Goal: Use online tool/utility: Utilize a website feature to perform a specific function

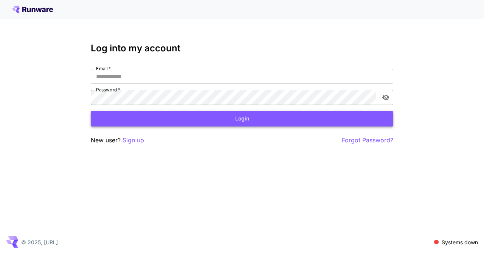
type input "**********"
click at [203, 117] on button "Login" at bounding box center [242, 119] width 303 height 16
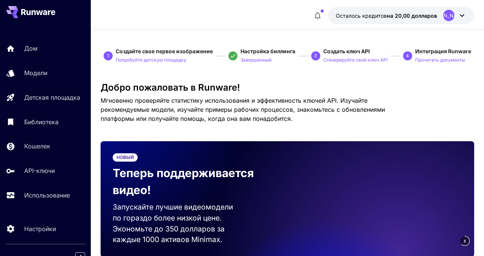
click at [242, 29] on div at bounding box center [287, 26] width 393 height 9
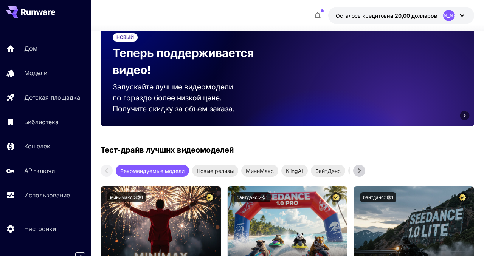
scroll to position [34, 0]
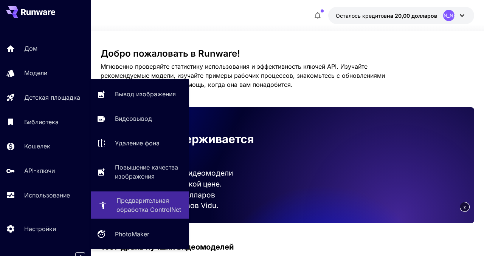
click at [131, 210] on font "Предварительная обработка ControlNet" at bounding box center [149, 205] width 65 height 17
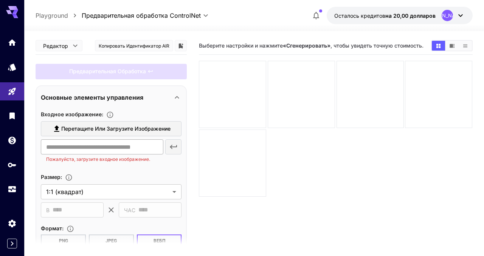
click at [138, 149] on input "text" at bounding box center [102, 147] width 122 height 15
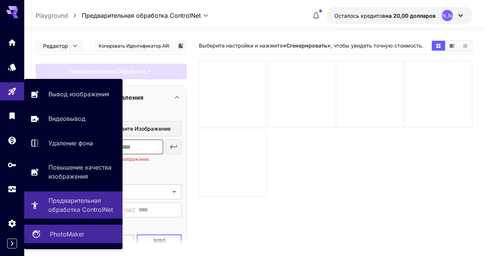
click at [73, 231] on font "PhotoMaker" at bounding box center [67, 235] width 34 height 8
type input "**********"
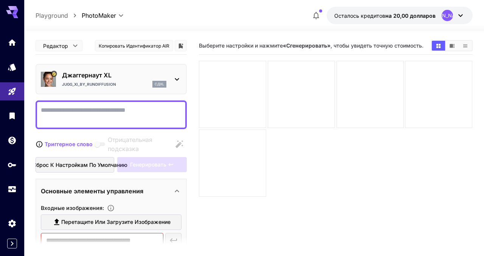
click at [172, 78] on icon at bounding box center [176, 79] width 9 height 9
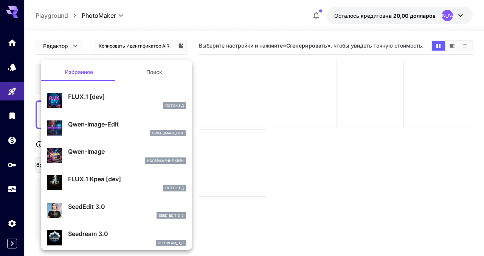
click at [206, 22] on div at bounding box center [242, 128] width 484 height 256
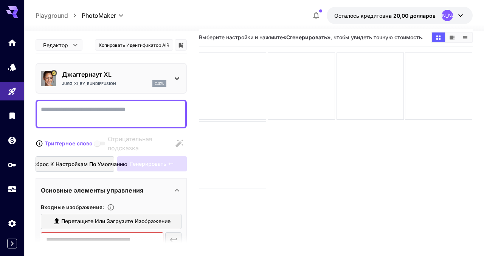
scroll to position [12, 0]
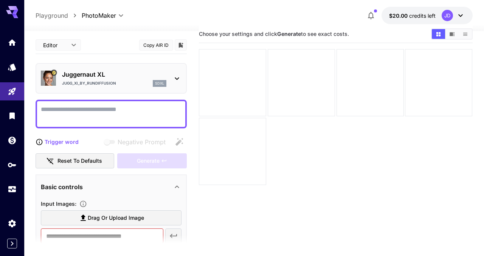
click at [440, 203] on section "Choose your settings and click Generate to see exact costs." at bounding box center [335, 153] width 273 height 256
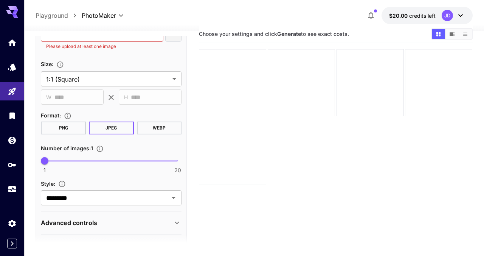
scroll to position [225, 0]
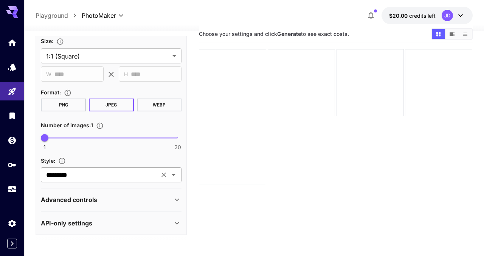
click at [110, 177] on input "*********" at bounding box center [100, 175] width 114 height 11
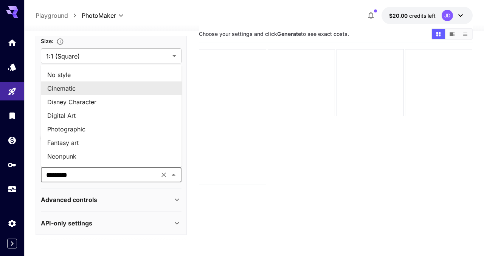
click at [235, 219] on section "Choose your settings and click Generate to see exact costs." at bounding box center [335, 153] width 273 height 256
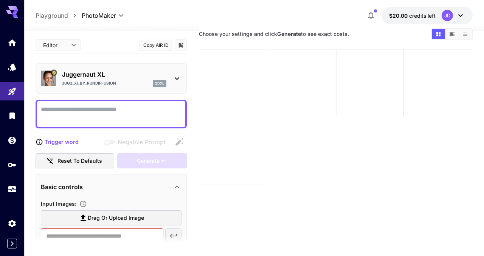
scroll to position [9, 0]
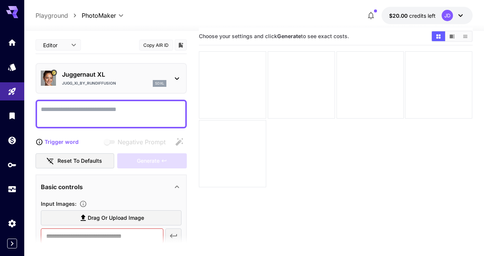
click at [64, 46] on body "**********" at bounding box center [242, 149] width 484 height 316
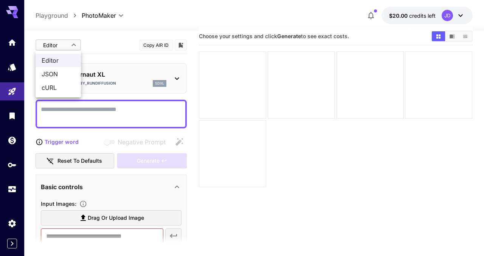
click at [65, 46] on div at bounding box center [242, 128] width 484 height 256
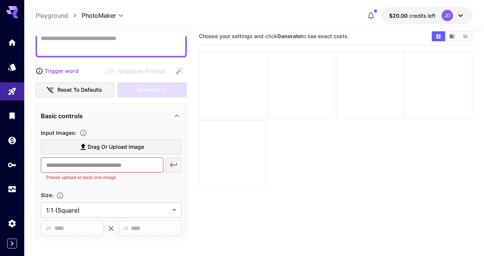
scroll to position [81, 0]
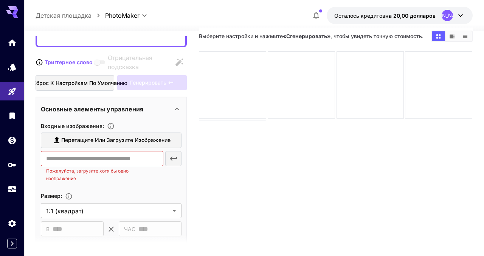
click at [191, 138] on main "**********" at bounding box center [254, 159] width 437 height 263
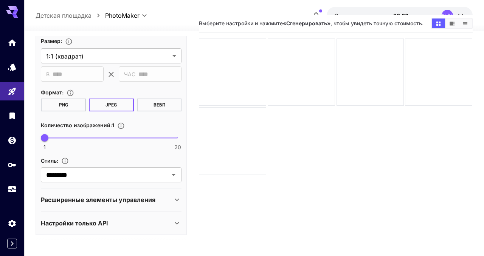
scroll to position [24, 0]
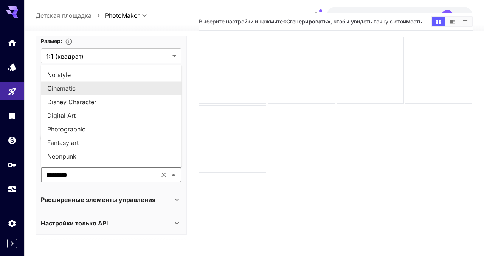
click at [124, 174] on input "*********" at bounding box center [100, 175] width 114 height 11
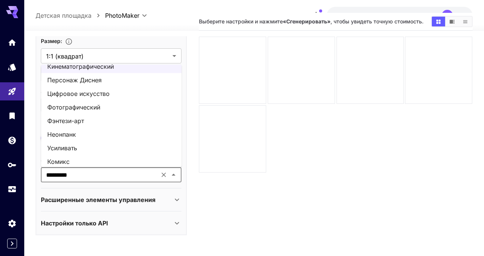
scroll to position [0, 0]
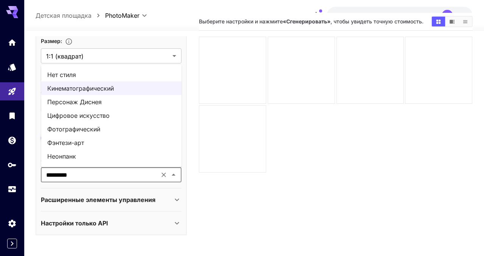
click at [274, 214] on section "Выберите настройки и нажмите «Сгенерировать» , чтобы увидеть точную стоимость." at bounding box center [335, 141] width 273 height 256
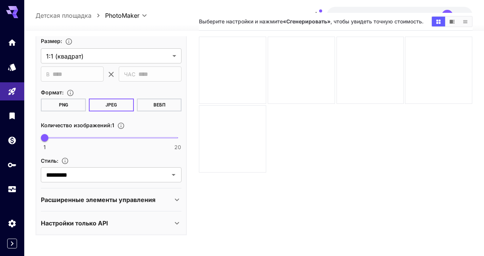
scroll to position [225, 0]
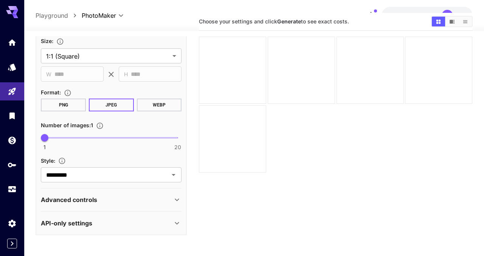
click at [197, 47] on main "**********" at bounding box center [254, 144] width 437 height 263
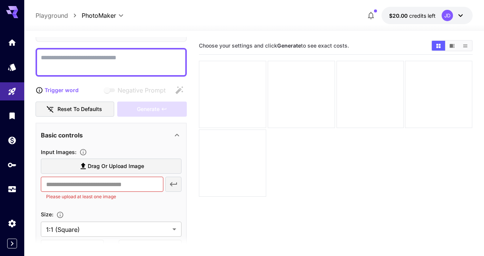
scroll to position [0, 0]
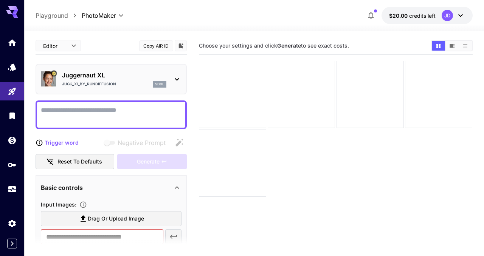
click at [178, 83] on icon at bounding box center [176, 79] width 9 height 9
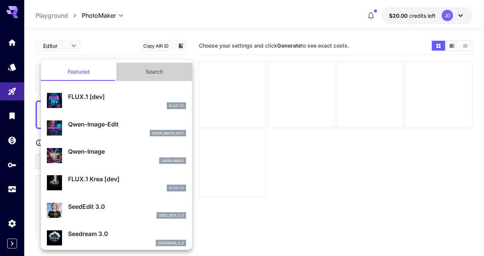
click at [166, 75] on button "Search" at bounding box center [155, 72] width 76 height 18
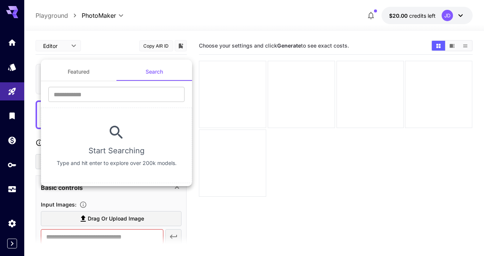
click at [94, 76] on button "Featured" at bounding box center [79, 72] width 76 height 18
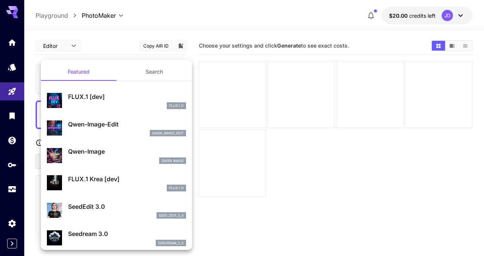
click at [118, 42] on div at bounding box center [242, 128] width 484 height 256
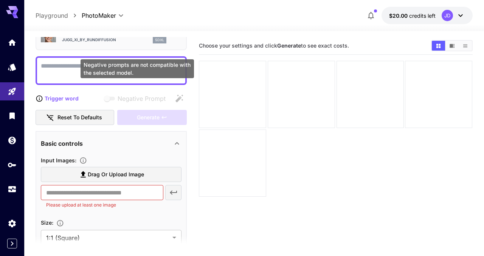
scroll to position [62, 0]
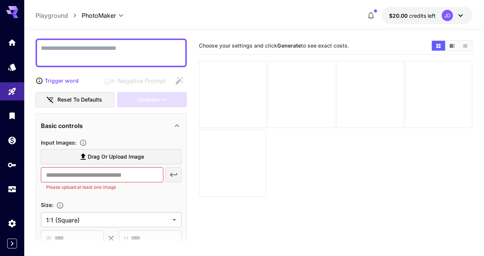
click at [170, 175] on div "​ Please upload at least one image" at bounding box center [111, 180] width 141 height 24
click at [145, 176] on input "text" at bounding box center [102, 175] width 122 height 15
click at [127, 162] on label "Drag or upload image" at bounding box center [111, 157] width 141 height 16
click at [0, 0] on input "Drag or upload image" at bounding box center [0, 0] width 0 height 0
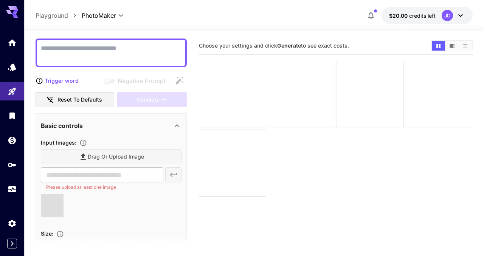
type input "**********"
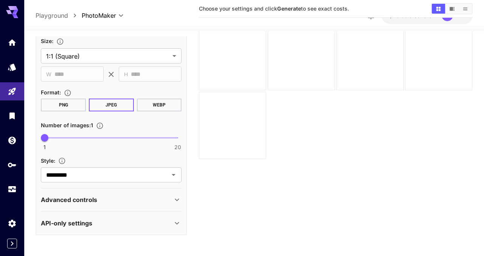
scroll to position [60, 0]
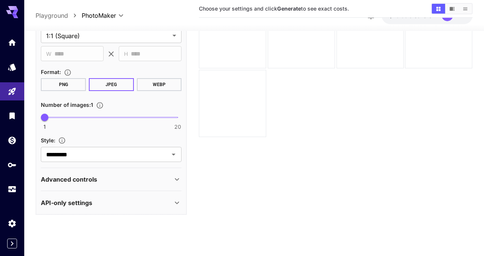
click at [140, 185] on div "Advanced controls" at bounding box center [111, 180] width 141 height 18
click at [146, 179] on div "Advanced controls" at bounding box center [107, 179] width 132 height 9
click at [154, 196] on div "API-only settings" at bounding box center [111, 203] width 141 height 18
click at [155, 199] on div "API-only settings" at bounding box center [107, 203] width 132 height 9
click at [174, 157] on icon "Open" at bounding box center [173, 154] width 9 height 9
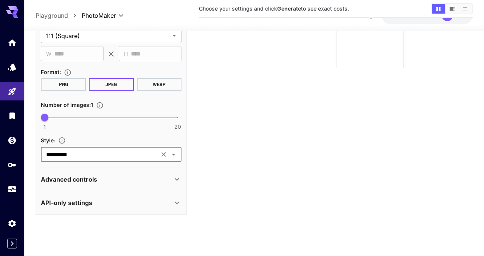
click at [118, 157] on input "*********" at bounding box center [100, 154] width 114 height 11
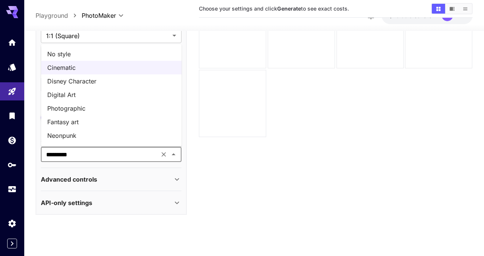
click at [88, 109] on li "Photographic" at bounding box center [111, 109] width 141 height 14
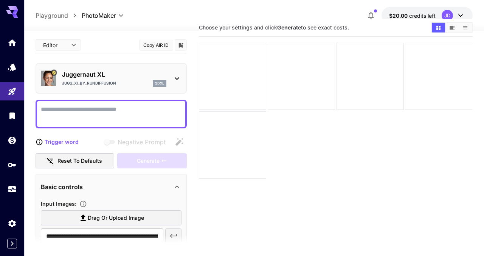
scroll to position [17, 0]
click at [110, 122] on textarea "Negative Prompt" at bounding box center [111, 114] width 141 height 18
paste textarea "**********"
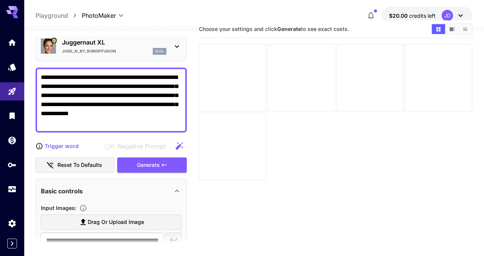
scroll to position [0, 0]
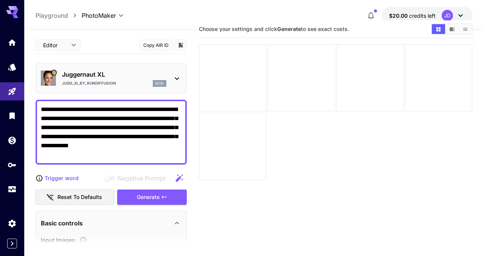
type textarea "**********"
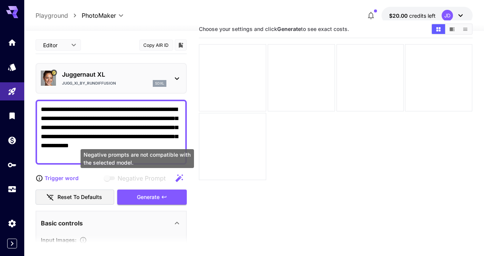
click at [108, 179] on span "Negative prompts are not compatible with the selected model." at bounding box center [110, 179] width 10 height 4
drag, startPoint x: 106, startPoint y: 179, endPoint x: 119, endPoint y: 179, distance: 13.6
click at [119, 179] on label "Negative Prompt" at bounding box center [134, 178] width 63 height 9
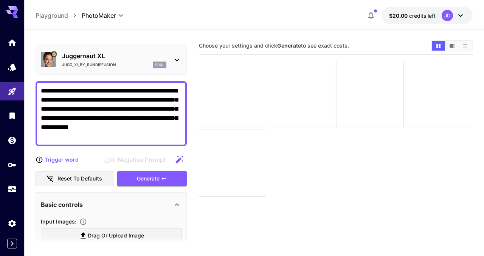
scroll to position [15, 0]
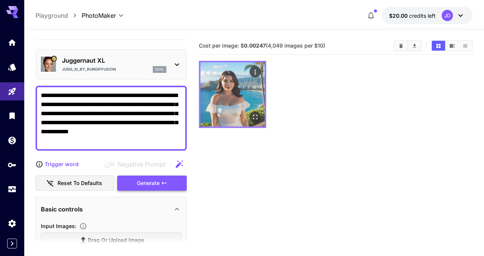
click at [239, 105] on img at bounding box center [232, 94] width 64 height 64
click at [256, 118] on icon "Open in fullscreen" at bounding box center [256, 117] width 8 height 8
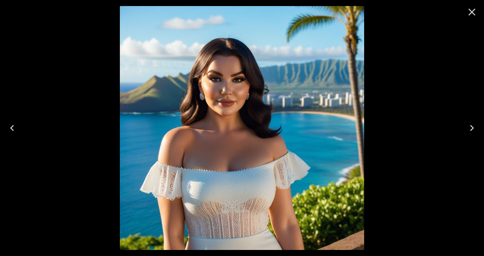
click at [470, 16] on icon "Close" at bounding box center [472, 12] width 12 height 12
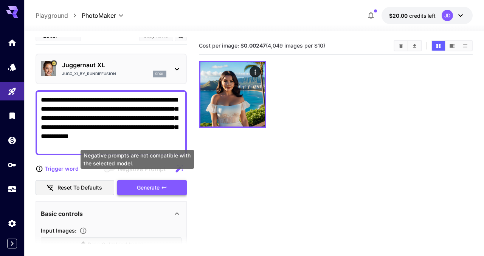
scroll to position [0, 0]
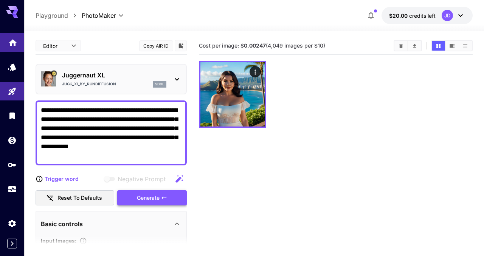
click at [12, 42] on icon "Home" at bounding box center [12, 40] width 9 height 9
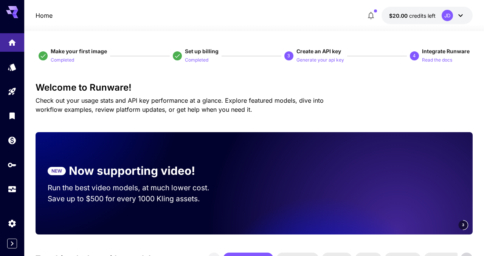
click at [465, 17] on icon at bounding box center [460, 15] width 9 height 9
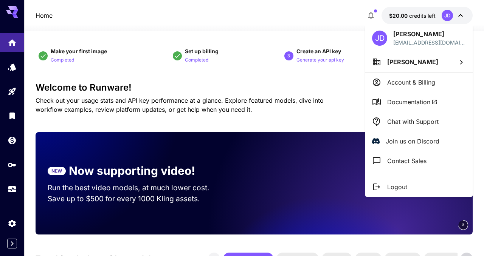
click at [462, 16] on div at bounding box center [242, 128] width 484 height 256
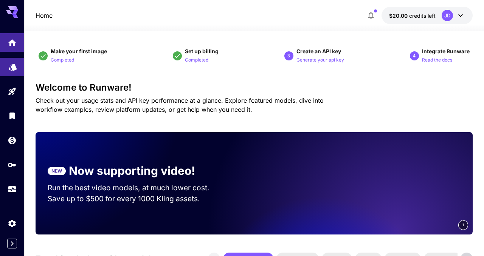
click at [17, 62] on icon "Models" at bounding box center [12, 65] width 9 height 9
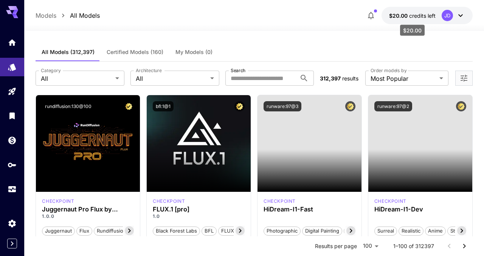
click at [406, 14] on span "$20.00" at bounding box center [399, 15] width 20 height 6
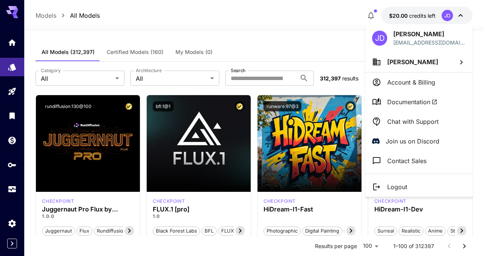
click at [299, 32] on div at bounding box center [242, 128] width 484 height 256
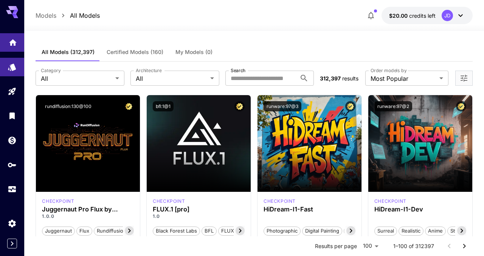
click at [14, 45] on icon "Home" at bounding box center [12, 40] width 9 height 9
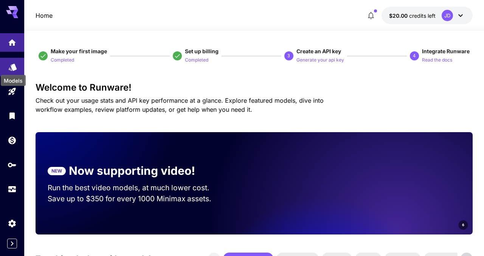
click at [14, 69] on icon "Models" at bounding box center [12, 64] width 9 height 9
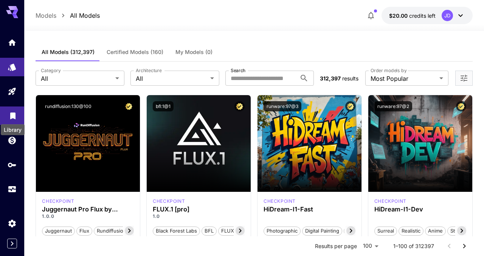
click at [14, 117] on icon "Library" at bounding box center [12, 113] width 5 height 7
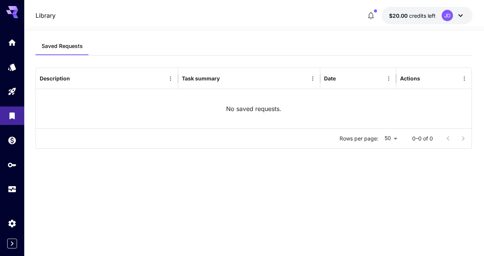
click at [15, 102] on div at bounding box center [12, 115] width 24 height 165
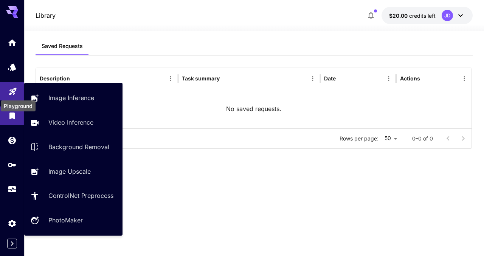
click at [13, 94] on icon "Playground" at bounding box center [12, 89] width 9 height 9
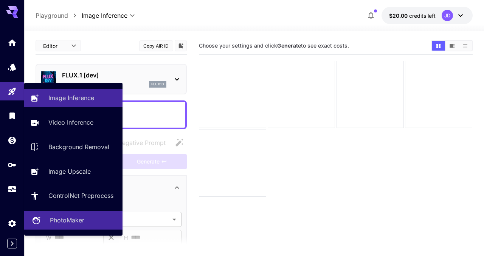
click at [63, 219] on p "PhotoMaker" at bounding box center [67, 220] width 34 height 9
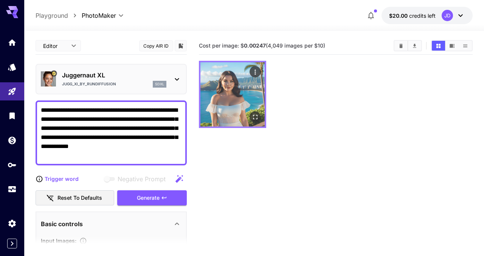
click at [257, 74] on icon "Actions" at bounding box center [256, 72] width 8 height 8
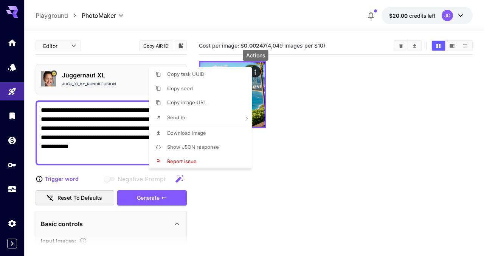
click at [289, 78] on div at bounding box center [242, 128] width 484 height 256
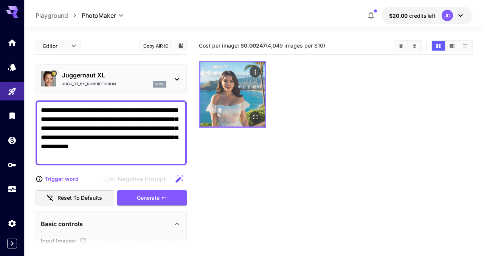
click at [229, 101] on img at bounding box center [232, 94] width 64 height 64
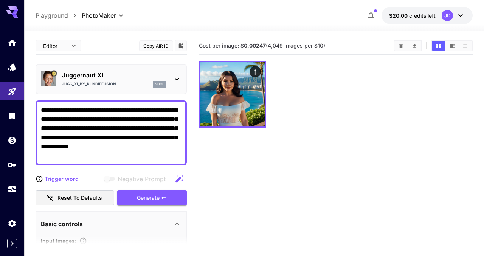
click at [242, 166] on section "Cost per image: $ 0.00247 (4,049 images per $10)" at bounding box center [335, 165] width 273 height 256
drag, startPoint x: 196, startPoint y: 44, endPoint x: 329, endPoint y: 49, distance: 132.9
click at [329, 49] on main "**********" at bounding box center [254, 168] width 437 height 263
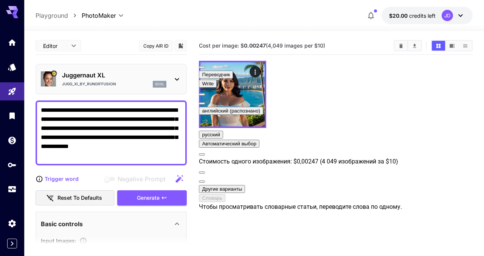
click at [256, 180] on section "Cost per image: $ 0.00247 (4,049 images per $10)" at bounding box center [335, 165] width 273 height 256
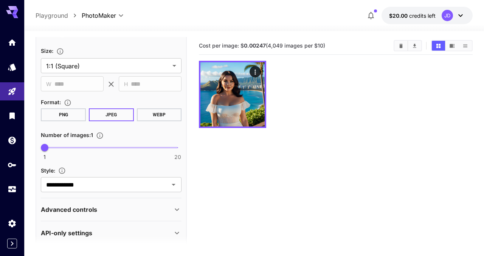
scroll to position [282, 0]
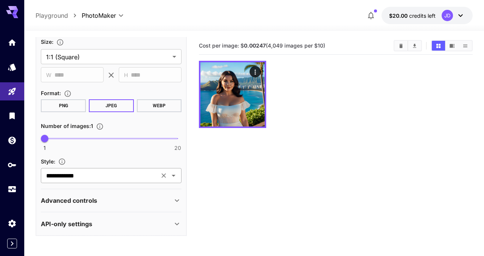
click at [128, 168] on div "**********" at bounding box center [111, 175] width 141 height 15
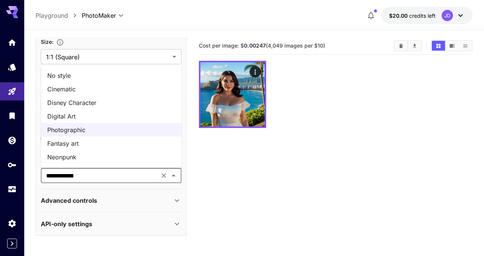
click at [113, 73] on li "No style" at bounding box center [111, 75] width 141 height 14
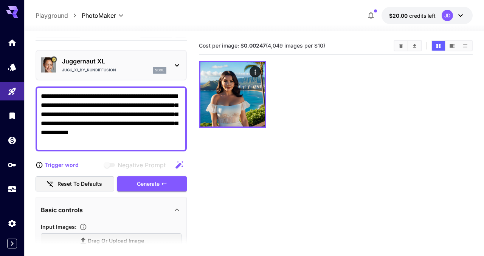
scroll to position [0, 0]
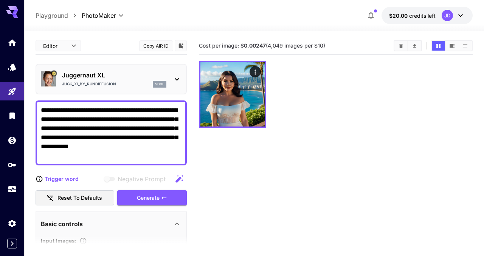
drag, startPoint x: 41, startPoint y: 109, endPoint x: 175, endPoint y: 161, distance: 143.9
click at [175, 161] on div "**********" at bounding box center [111, 133] width 151 height 65
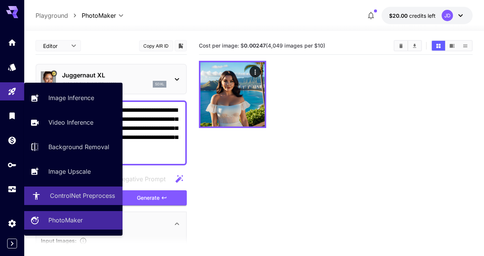
click at [85, 197] on p "ControlNet Preprocess" at bounding box center [82, 195] width 65 height 9
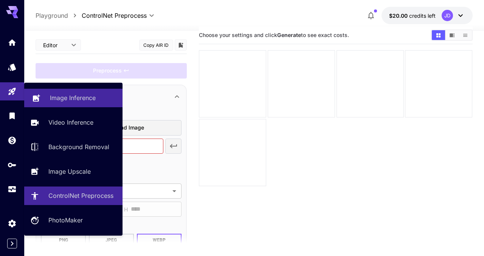
click at [88, 100] on p "Image Inference" at bounding box center [73, 97] width 46 height 9
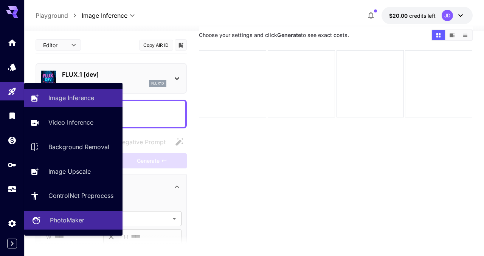
click at [57, 216] on link "PhotoMaker" at bounding box center [73, 220] width 98 height 19
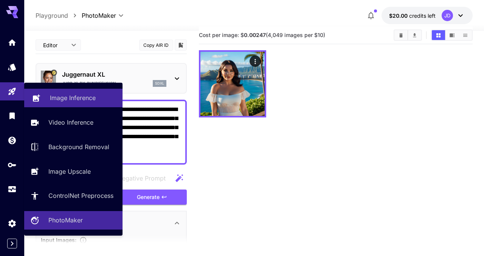
click at [69, 98] on p "Image Inference" at bounding box center [73, 97] width 46 height 9
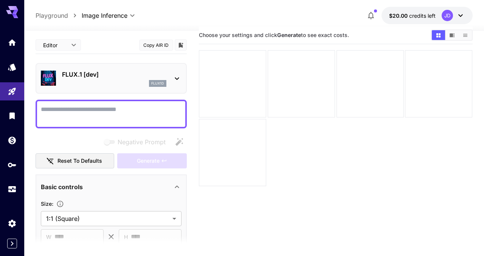
click at [177, 74] on div at bounding box center [176, 78] width 9 height 9
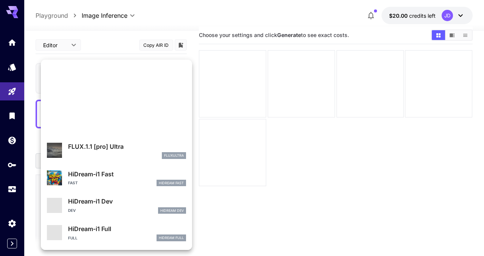
scroll to position [557, 0]
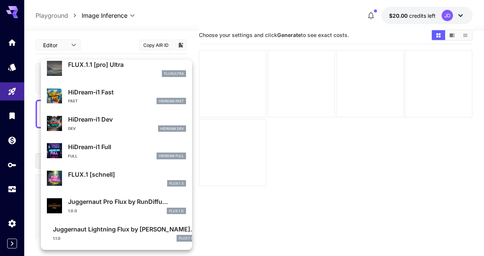
click at [337, 181] on div at bounding box center [242, 128] width 484 height 256
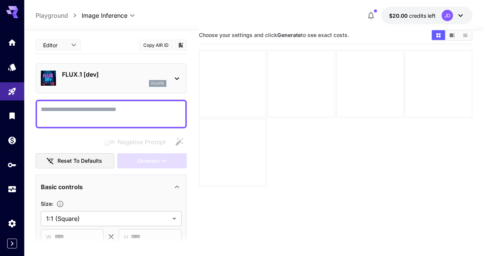
click at [179, 78] on icon at bounding box center [176, 78] width 9 height 9
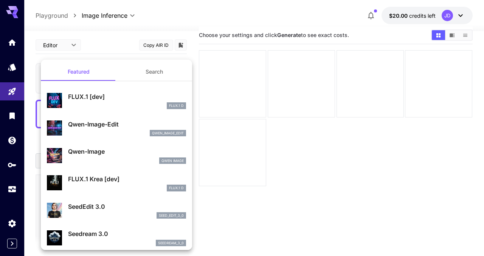
click at [314, 153] on div at bounding box center [242, 128] width 484 height 256
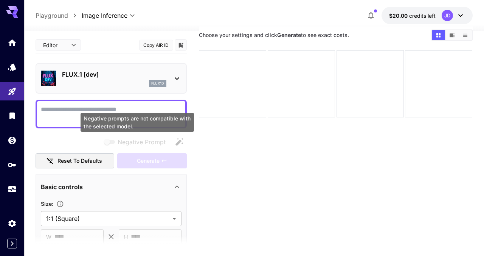
click at [107, 142] on span "Negative prompts are not compatible with the selected model." at bounding box center [110, 142] width 10 height 4
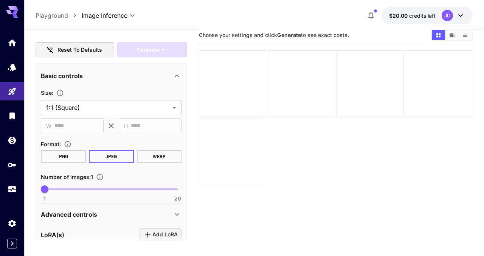
scroll to position [111, 0]
click at [370, 18] on icon "button" at bounding box center [371, 15] width 9 height 9
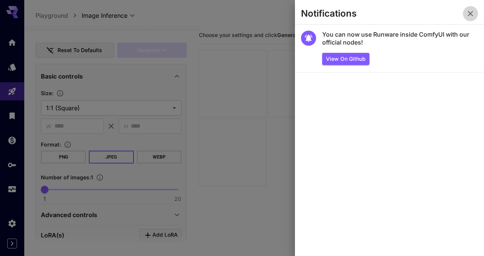
click at [468, 11] on icon "button" at bounding box center [470, 13] width 9 height 9
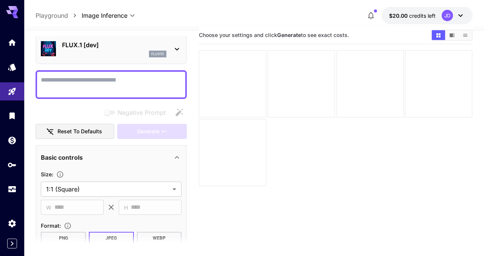
scroll to position [0, 0]
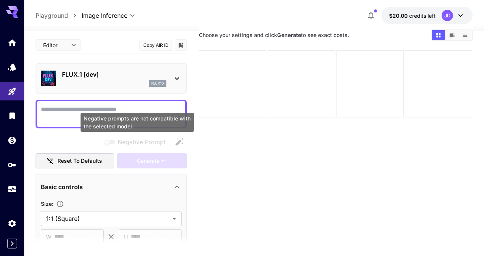
click at [107, 141] on span "Negative prompts are not compatible with the selected model." at bounding box center [110, 142] width 10 height 4
click at [106, 143] on span "Negative prompts are not compatible with the selected model." at bounding box center [110, 142] width 10 height 4
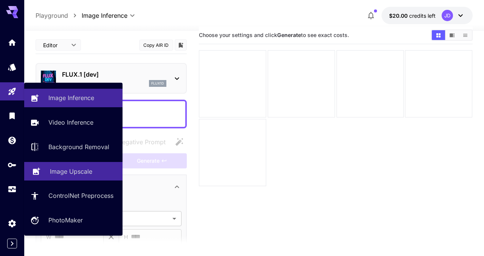
click at [73, 175] on p "Image Upscale" at bounding box center [71, 171] width 42 height 9
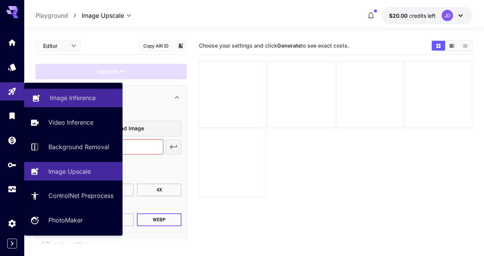
click at [65, 99] on p "Image Inference" at bounding box center [73, 97] width 46 height 9
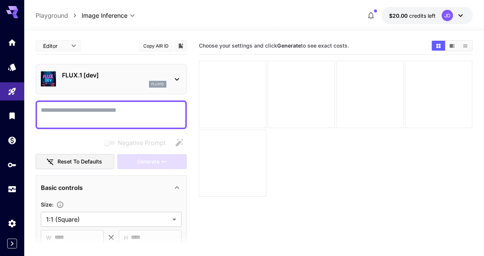
click at [72, 47] on body "**********" at bounding box center [242, 158] width 484 height 316
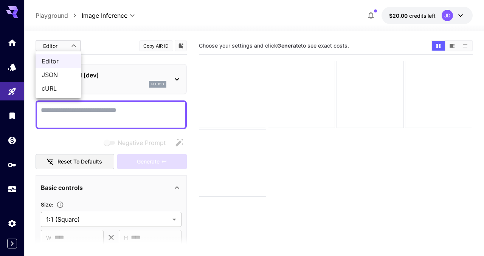
click at [72, 47] on div at bounding box center [242, 128] width 484 height 256
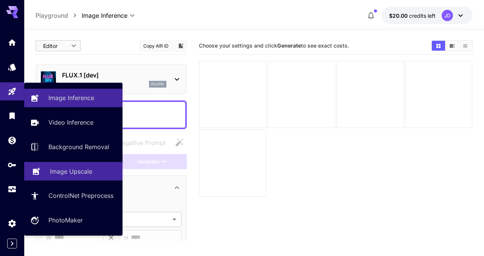
click at [70, 174] on p "Image Upscale" at bounding box center [71, 171] width 42 height 9
type input "**********"
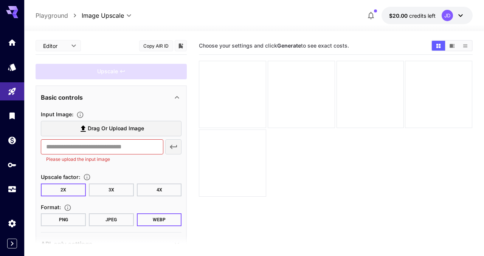
click at [189, 30] on div at bounding box center [254, 26] width 460 height 9
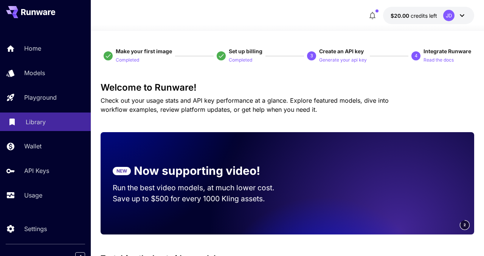
click at [52, 128] on link "Library" at bounding box center [45, 122] width 91 height 19
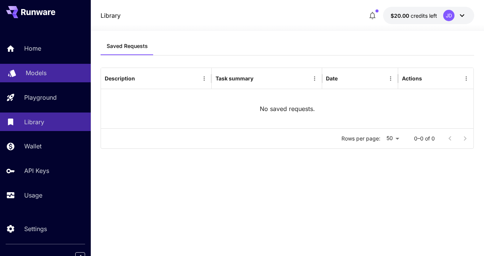
click at [55, 73] on div "Models" at bounding box center [55, 72] width 59 height 9
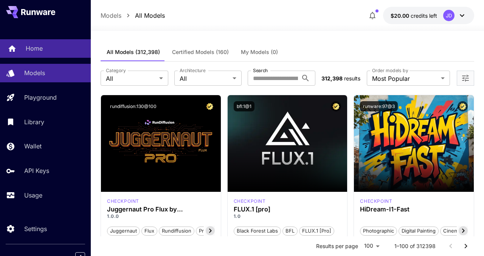
click at [58, 50] on div "Home" at bounding box center [55, 48] width 59 height 9
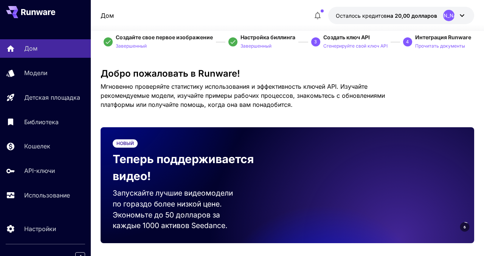
scroll to position [7, 0]
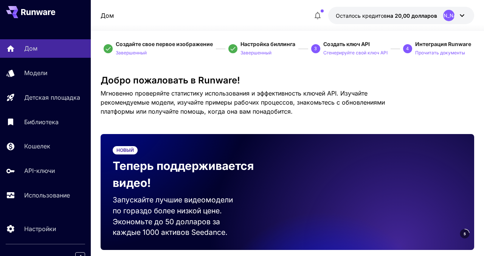
click at [464, 16] on icon at bounding box center [462, 15] width 9 height 9
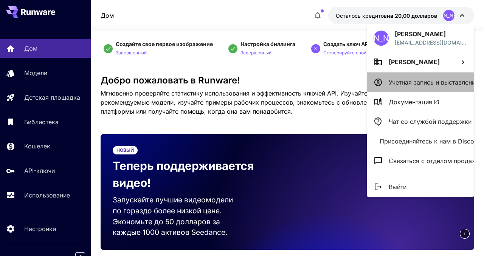
click at [423, 86] on p "Учетная запись и выставление счетов" at bounding box center [445, 82] width 112 height 9
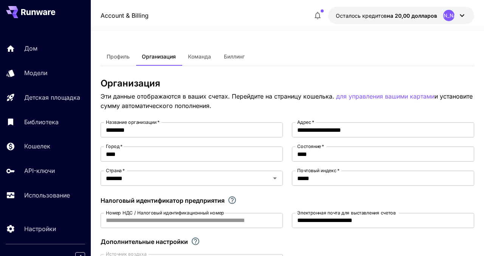
click at [461, 16] on icon at bounding box center [462, 15] width 9 height 9
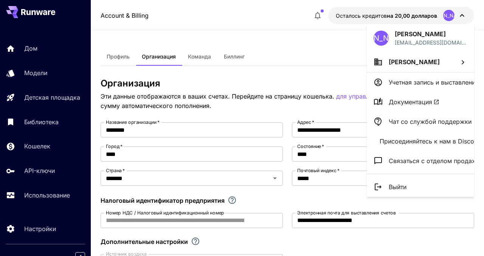
click at [400, 60] on font "[PERSON_NAME]" at bounding box center [414, 62] width 51 height 8
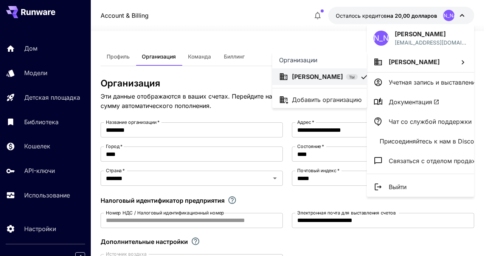
click at [256, 30] on div at bounding box center [242, 128] width 484 height 256
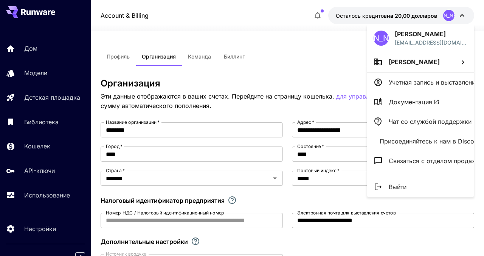
click at [40, 72] on div at bounding box center [242, 128] width 484 height 256
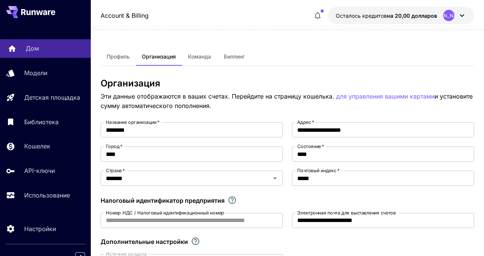
click at [51, 51] on div "Дом" at bounding box center [55, 48] width 59 height 9
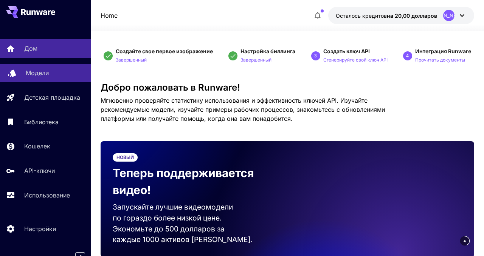
click at [48, 78] on div "Модели" at bounding box center [55, 72] width 59 height 9
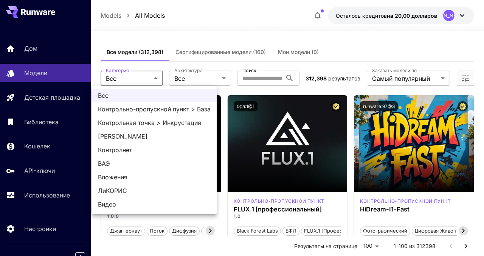
click at [214, 76] on div at bounding box center [242, 128] width 484 height 256
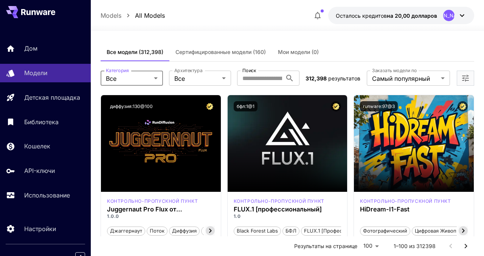
click at [226, 55] on font "Сертифицированные модели (160)" at bounding box center [221, 52] width 90 height 6
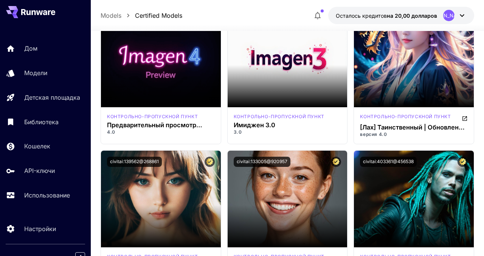
scroll to position [2877, 0]
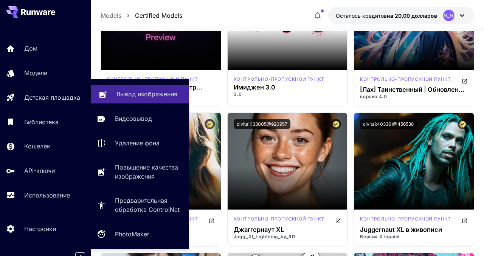
click at [147, 100] on link "Вывод изображения" at bounding box center [140, 94] width 98 height 19
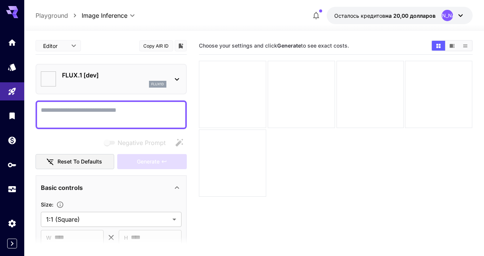
type input "**********"
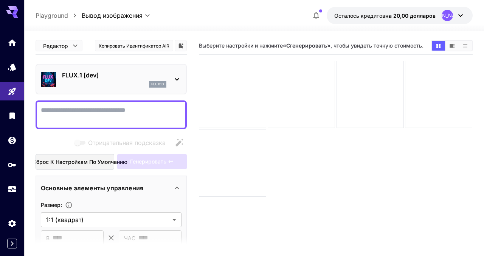
click at [172, 77] on div "FLUX.1 [dev] flux1d" at bounding box center [111, 79] width 141 height 23
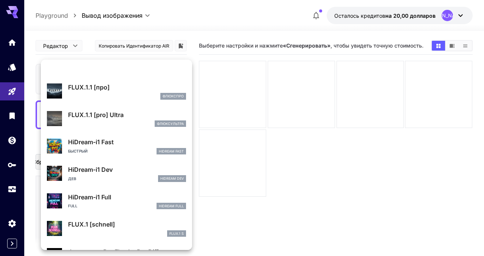
scroll to position [557, 0]
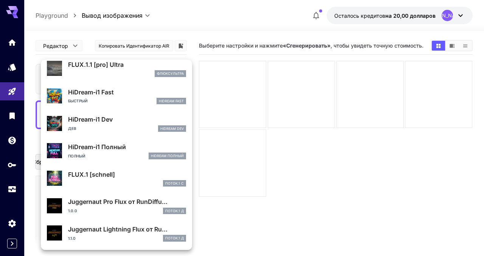
click at [104, 212] on div "1.0.0 ПОТОК.1 Д" at bounding box center [127, 211] width 118 height 7
type input "**"
type input "*"
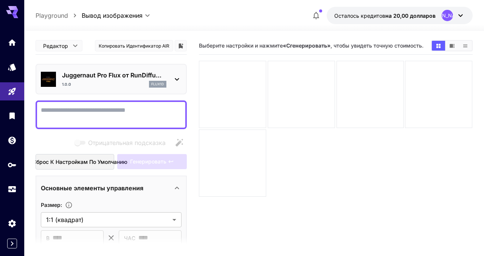
click at [79, 45] on body "**********" at bounding box center [242, 158] width 484 height 316
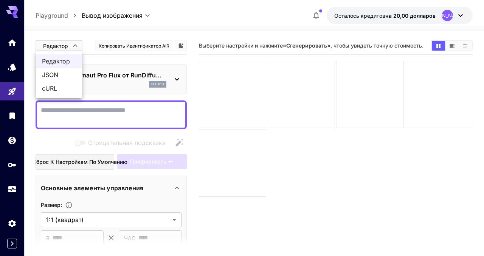
click at [78, 46] on div at bounding box center [242, 128] width 484 height 256
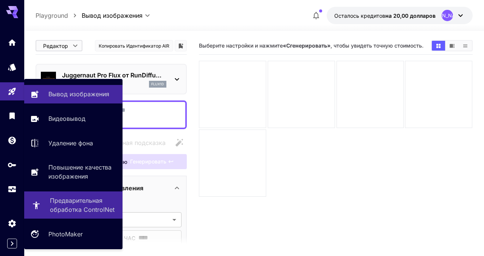
click at [77, 213] on font "Предварительная обработка ControlNet" at bounding box center [82, 205] width 65 height 17
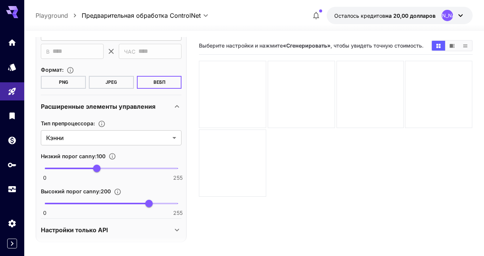
scroll to position [165, 0]
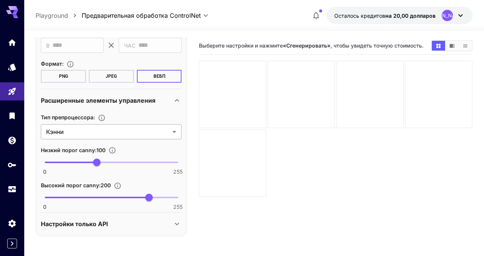
click at [149, 127] on body "**********" at bounding box center [242, 158] width 484 height 316
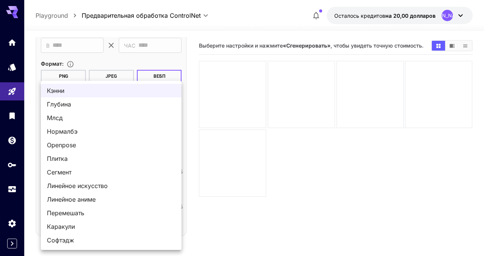
click at [191, 74] on div at bounding box center [242, 128] width 484 height 256
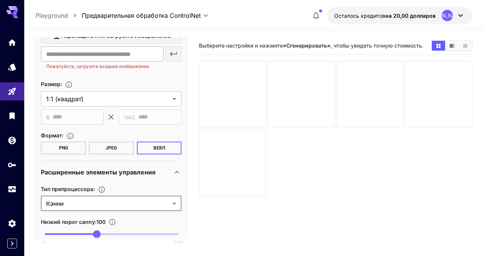
scroll to position [94, 0]
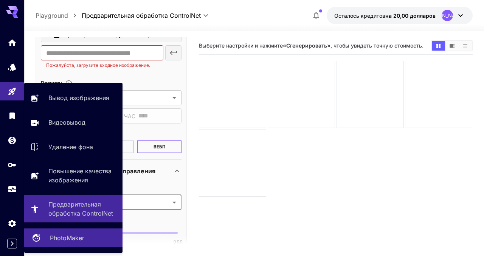
click at [65, 236] on font "PhotoMaker" at bounding box center [67, 239] width 34 height 8
type input "**********"
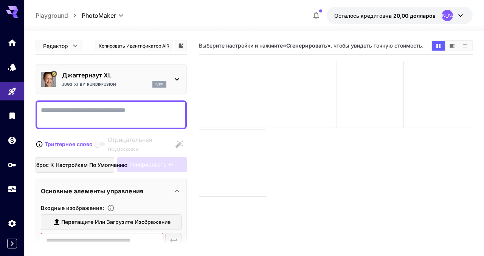
click at [177, 83] on icon at bounding box center [176, 79] width 9 height 9
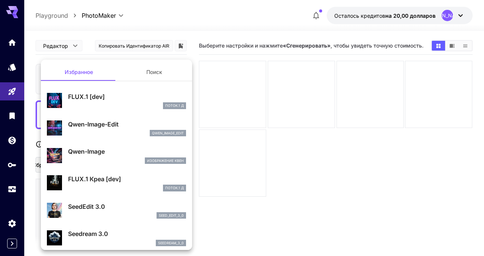
click at [200, 32] on div at bounding box center [242, 128] width 484 height 256
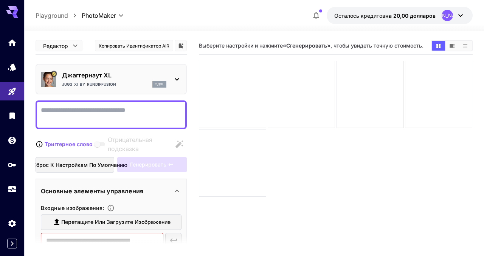
click at [151, 78] on p "Джаггернаут XL" at bounding box center [114, 75] width 104 height 9
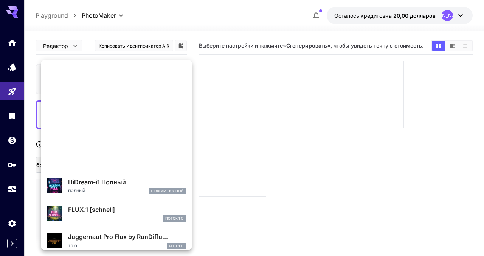
scroll to position [557, 0]
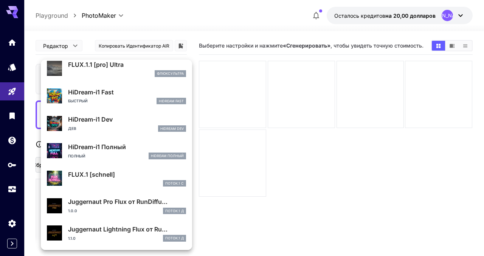
click at [204, 18] on div at bounding box center [242, 128] width 484 height 256
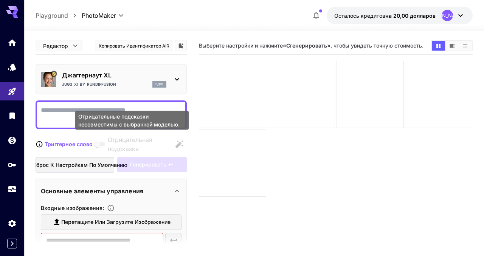
click at [97, 145] on span "Отрицательные подсказки несовместимы с выбранной моделью." at bounding box center [100, 145] width 10 height 4
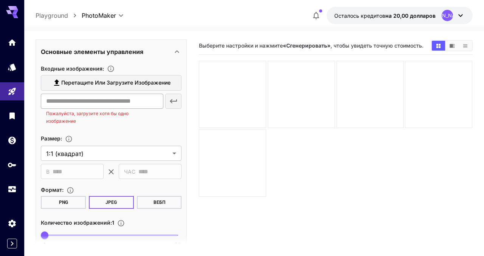
scroll to position [147, 0]
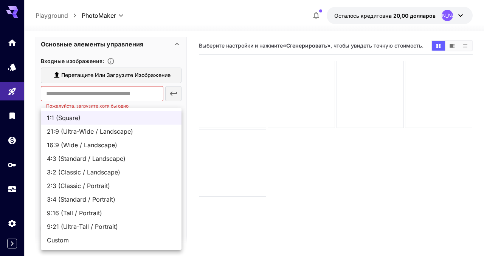
click at [122, 145] on body "**********" at bounding box center [242, 158] width 484 height 316
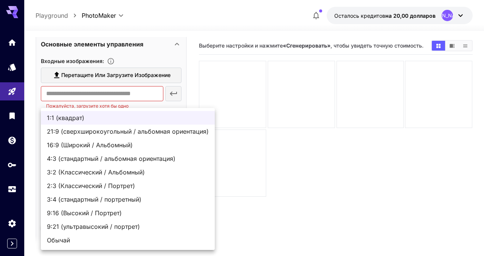
click at [186, 76] on div at bounding box center [242, 128] width 484 height 256
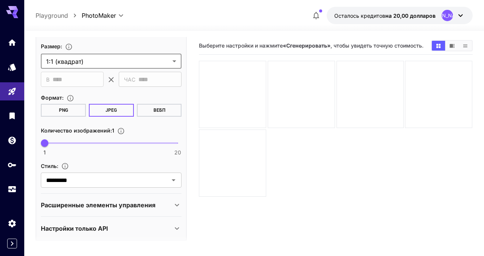
scroll to position [236, 0]
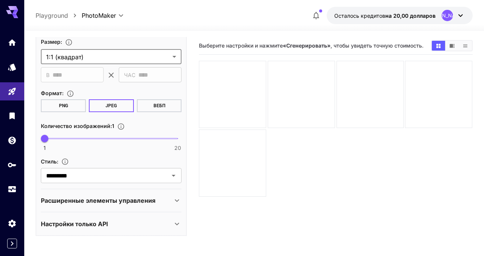
click at [130, 169] on div "********* ​" at bounding box center [111, 175] width 141 height 15
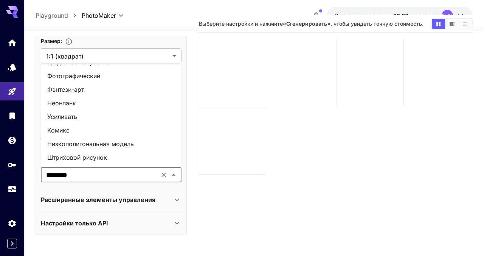
scroll to position [0, 0]
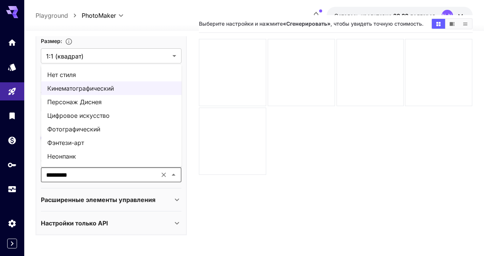
click at [97, 76] on li "Нет стиля" at bounding box center [111, 75] width 141 height 14
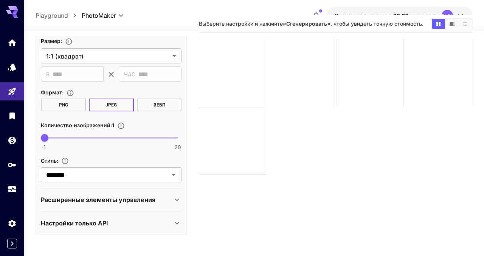
click at [107, 205] on div "Расширенные элементы управления" at bounding box center [111, 200] width 141 height 18
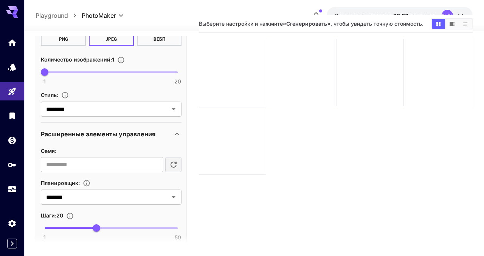
scroll to position [308, 0]
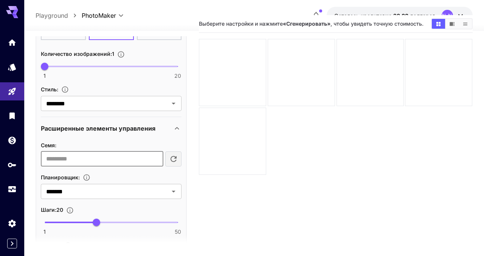
click at [119, 159] on input "number" at bounding box center [102, 159] width 122 height 15
click at [176, 124] on icon at bounding box center [176, 128] width 9 height 9
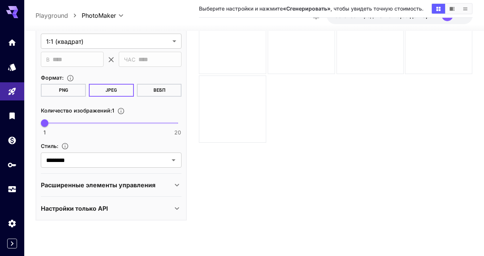
scroll to position [60, 0]
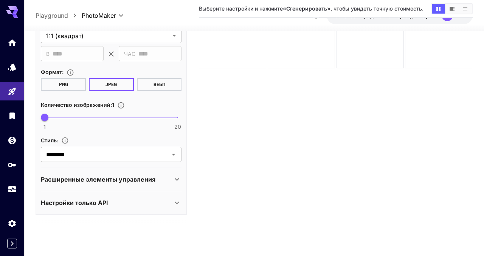
click at [106, 200] on font "Настройки только API" at bounding box center [74, 203] width 67 height 8
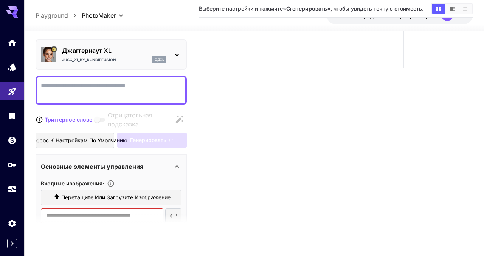
scroll to position [0, 0]
